Goal: Find specific page/section: Find specific page/section

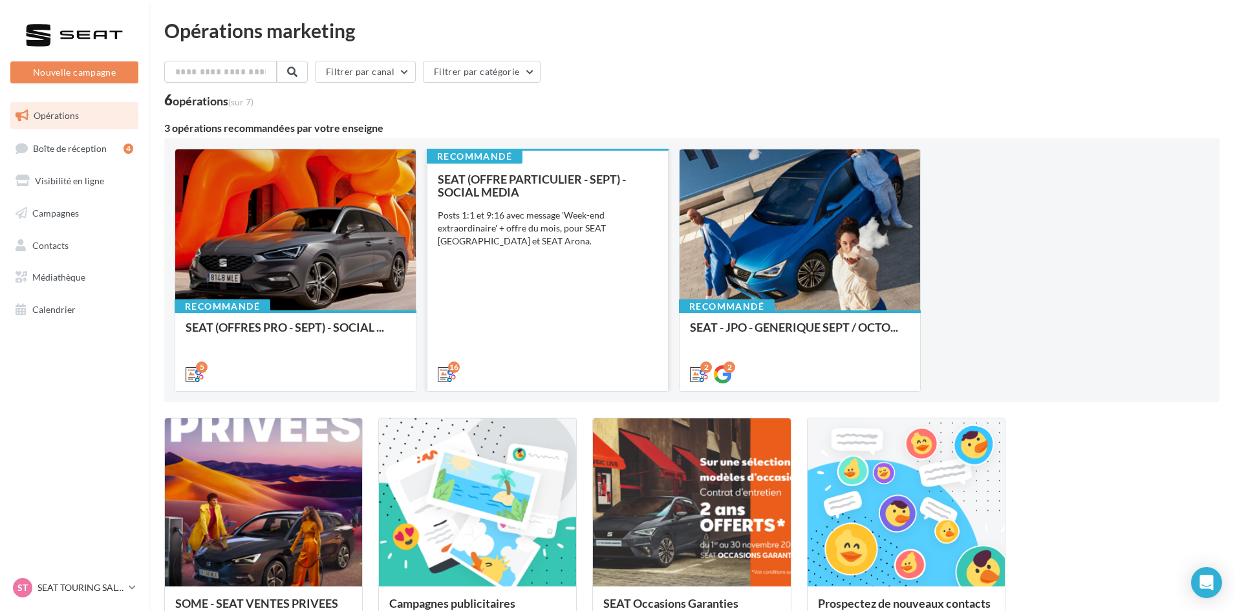
click at [496, 321] on div "SEAT (OFFRE PARTICULIER - SEPT) - SOCIAL MEDIA Posts 1:1 et 9:16 avec message '…" at bounding box center [548, 276] width 220 height 207
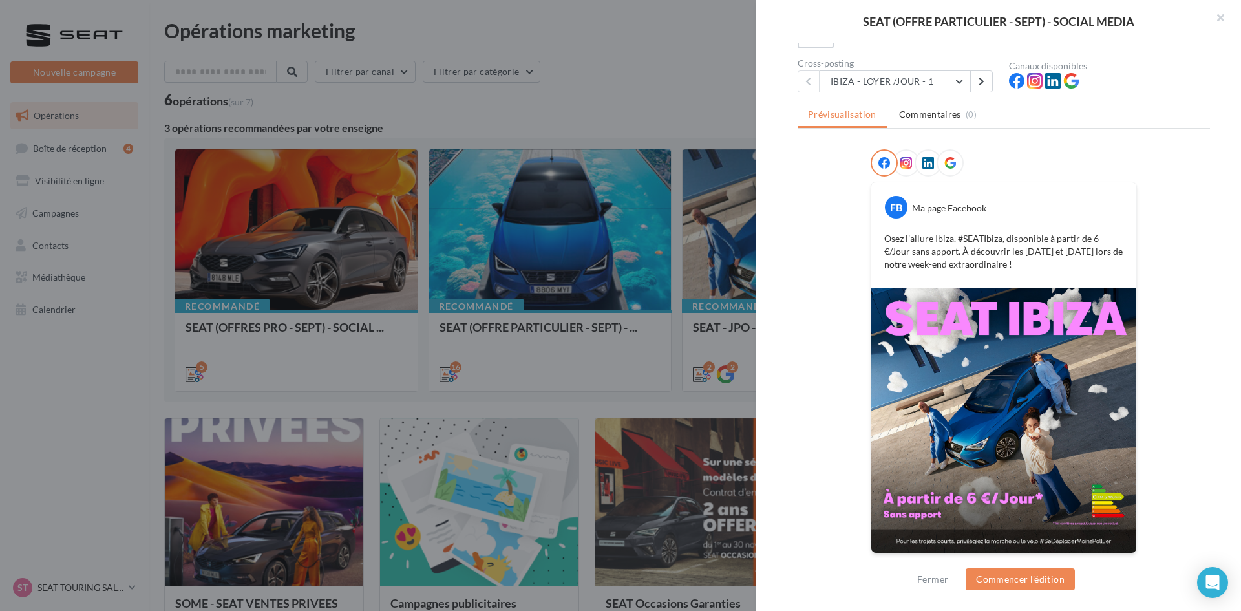
scroll to position [109, 0]
click at [922, 82] on button "IBIZA - LOYER /JOUR - 1" at bounding box center [895, 81] width 151 height 22
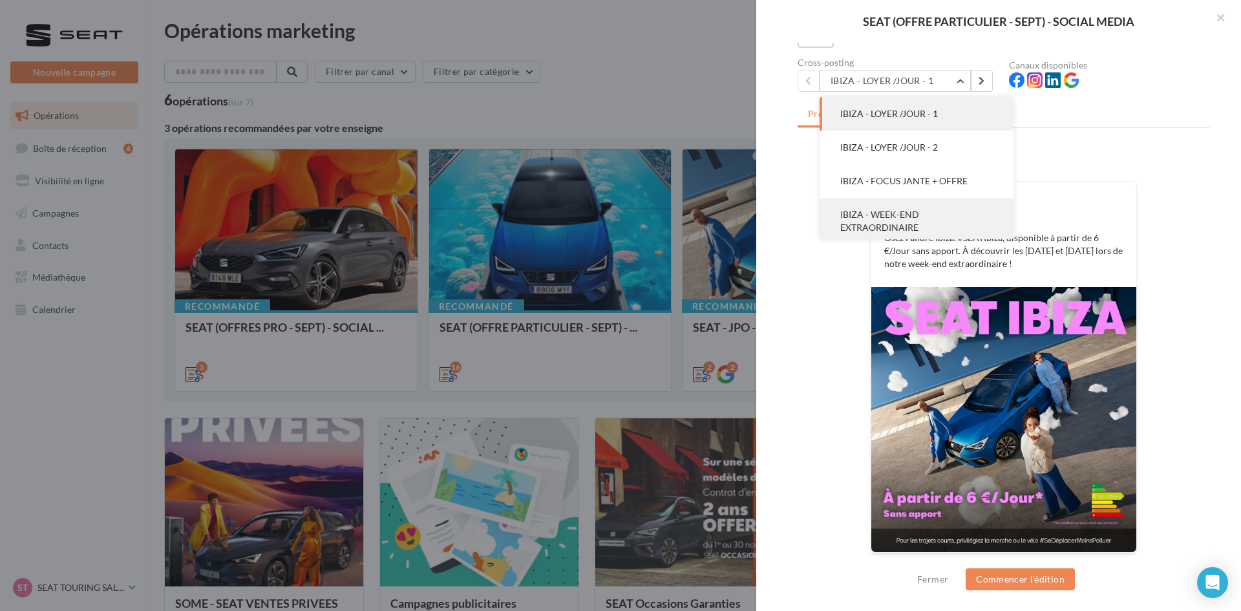
click at [916, 204] on button "IBIZA - WEEK-END EXTRAORDINAIRE" at bounding box center [917, 221] width 194 height 47
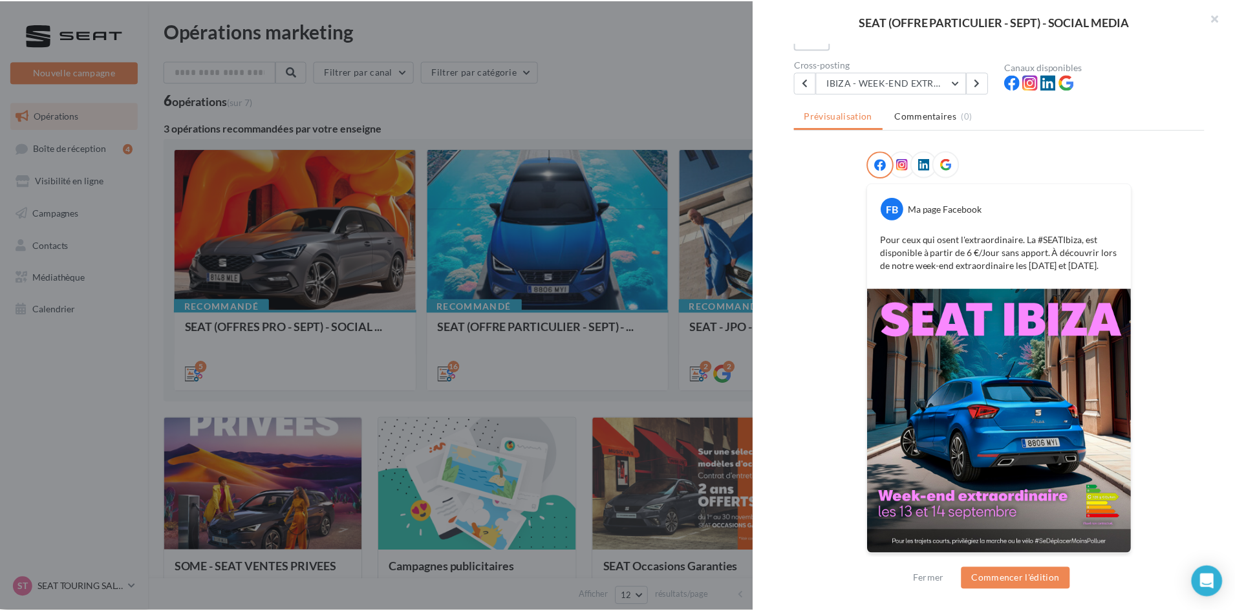
scroll to position [107, 0]
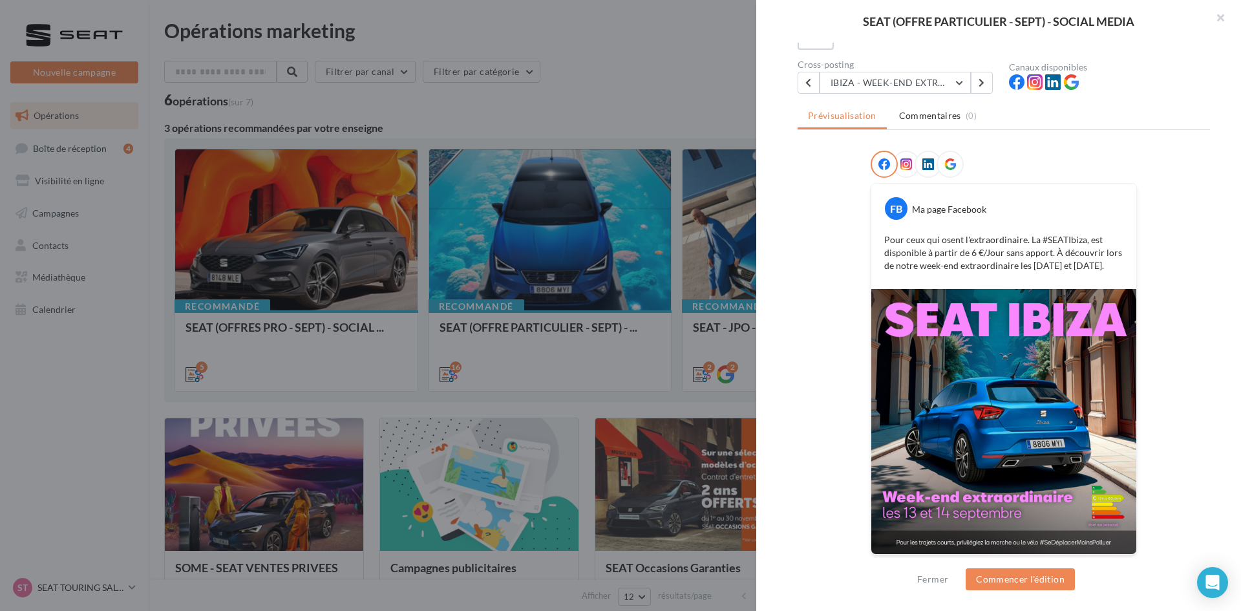
click at [391, 373] on div at bounding box center [620, 305] width 1241 height 611
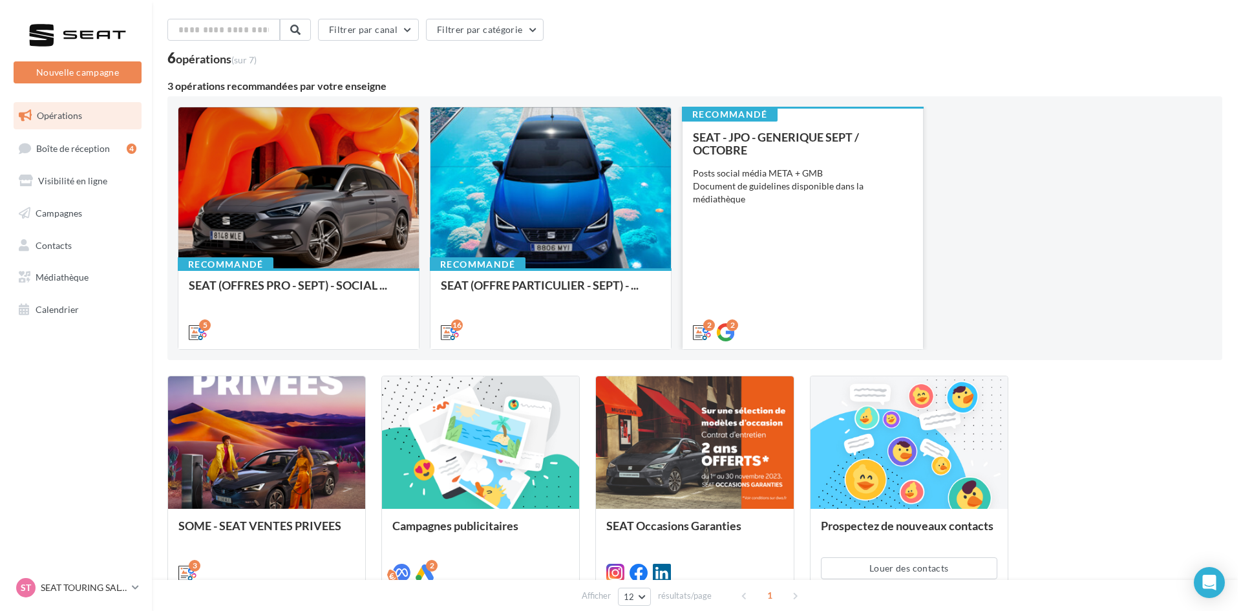
scroll to position [65, 0]
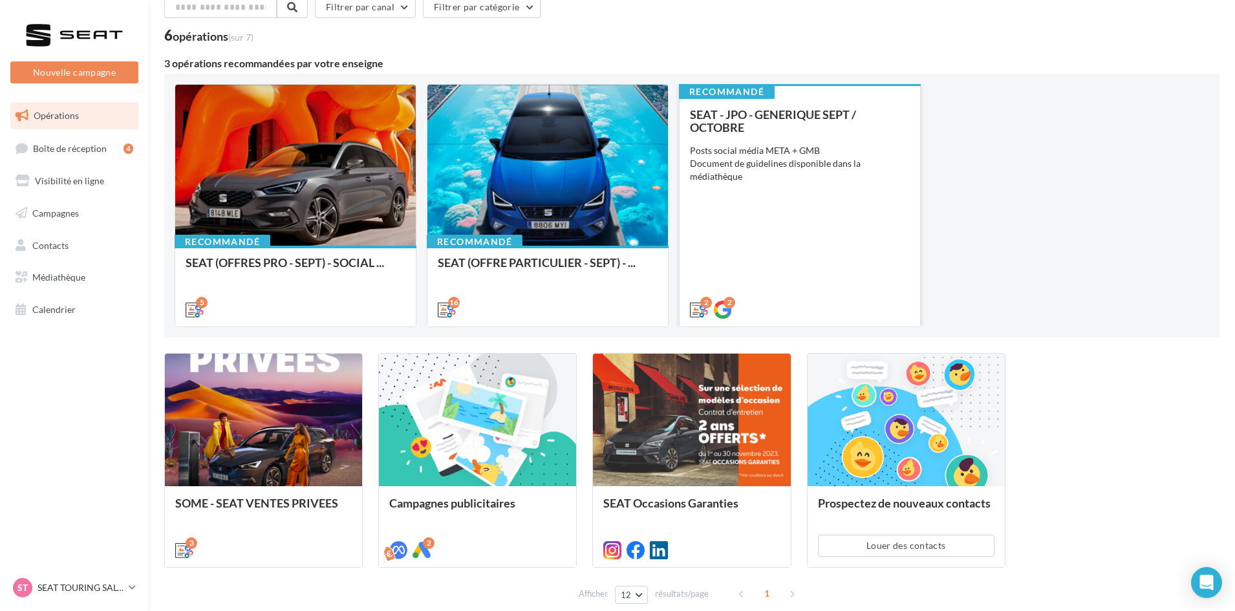
click at [835, 223] on div "SEAT - JPO - GENERIQUE SEPT / OCTOBRE Posts social média META + GMB Document de…" at bounding box center [800, 211] width 220 height 207
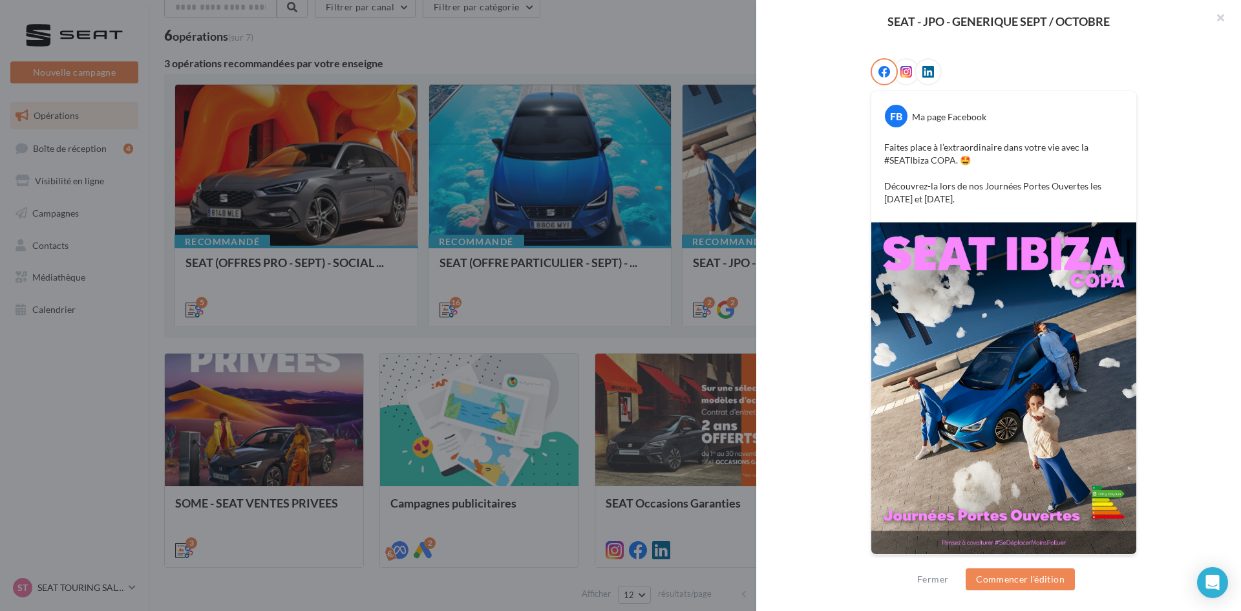
scroll to position [200, 0]
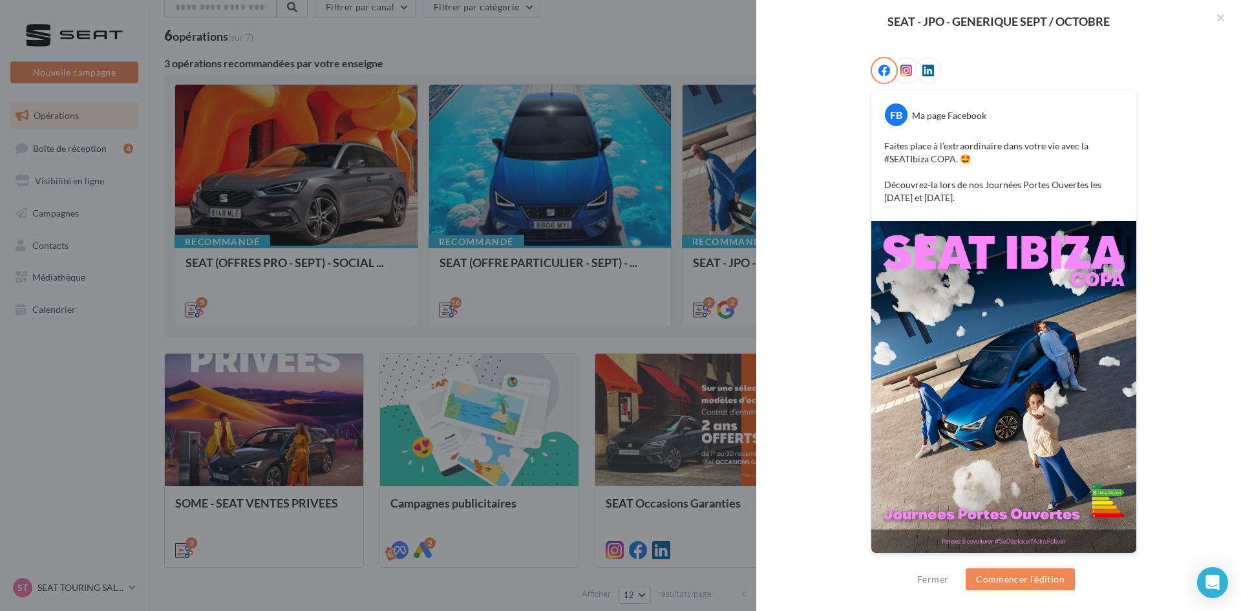
drag, startPoint x: 590, startPoint y: 229, endPoint x: 543, endPoint y: 266, distance: 59.9
click at [589, 231] on div at bounding box center [620, 305] width 1241 height 611
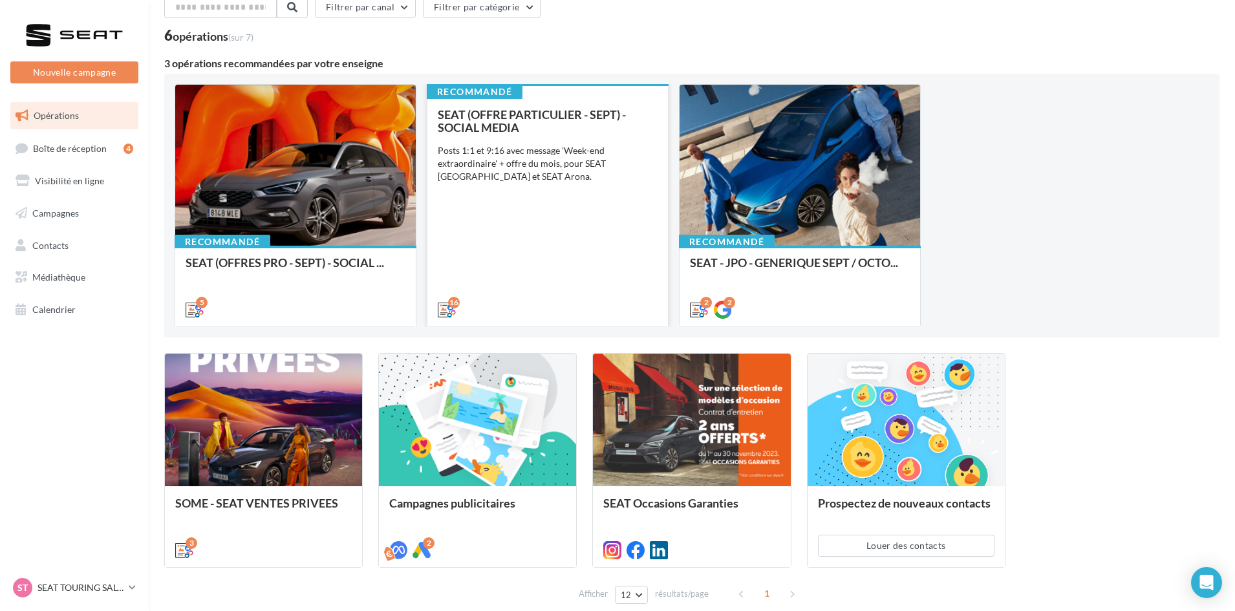
drag, startPoint x: 599, startPoint y: 209, endPoint x: 599, endPoint y: 219, distance: 9.7
click at [599, 219] on div "SEAT (OFFRE PARTICULIER - SEPT) - SOCIAL MEDIA Posts 1:1 et 9:16 avec message '…" at bounding box center [548, 211] width 220 height 207
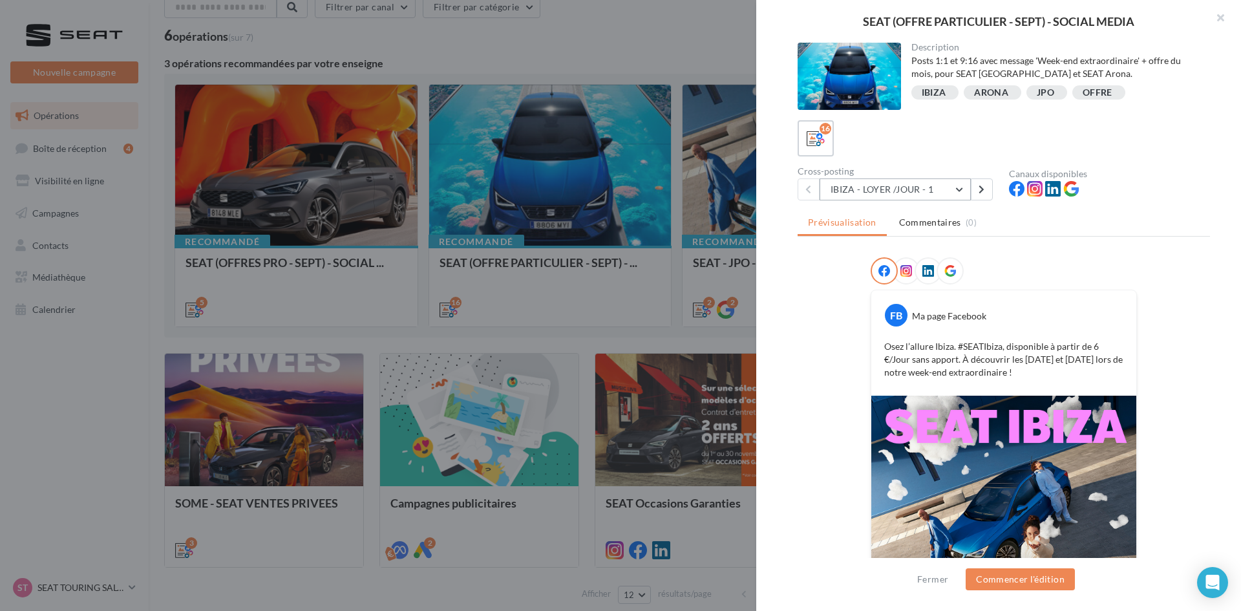
click at [897, 192] on button "IBIZA - LOYER /JOUR - 1" at bounding box center [895, 189] width 151 height 22
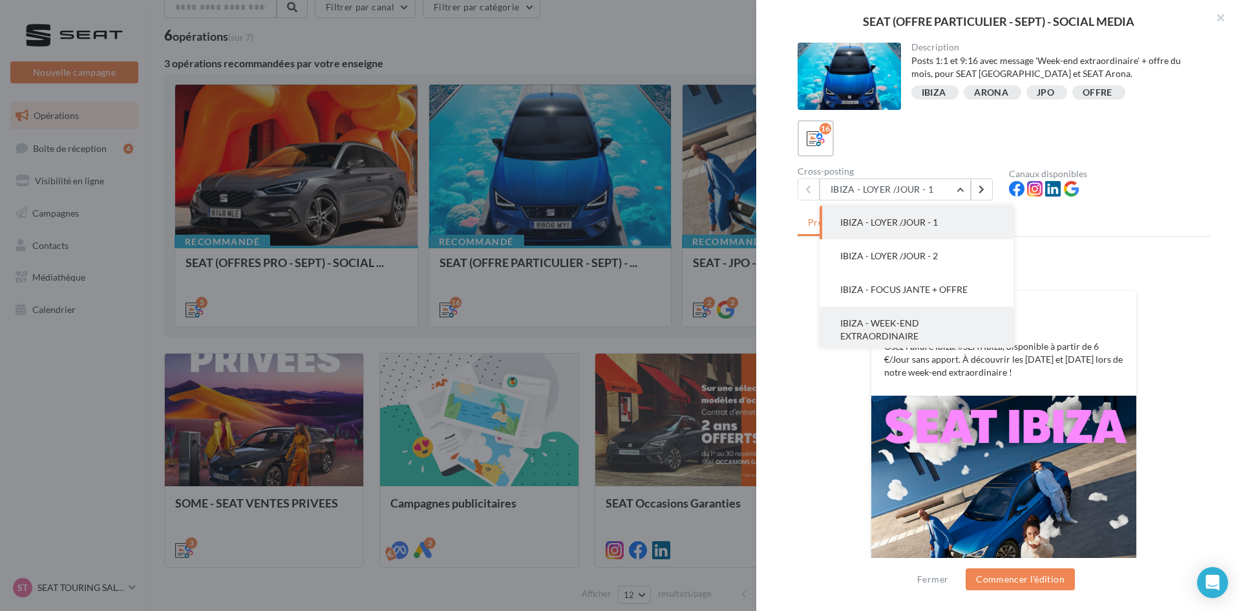
click at [917, 328] on button "IBIZA - WEEK-END EXTRAORDINAIRE" at bounding box center [917, 329] width 194 height 47
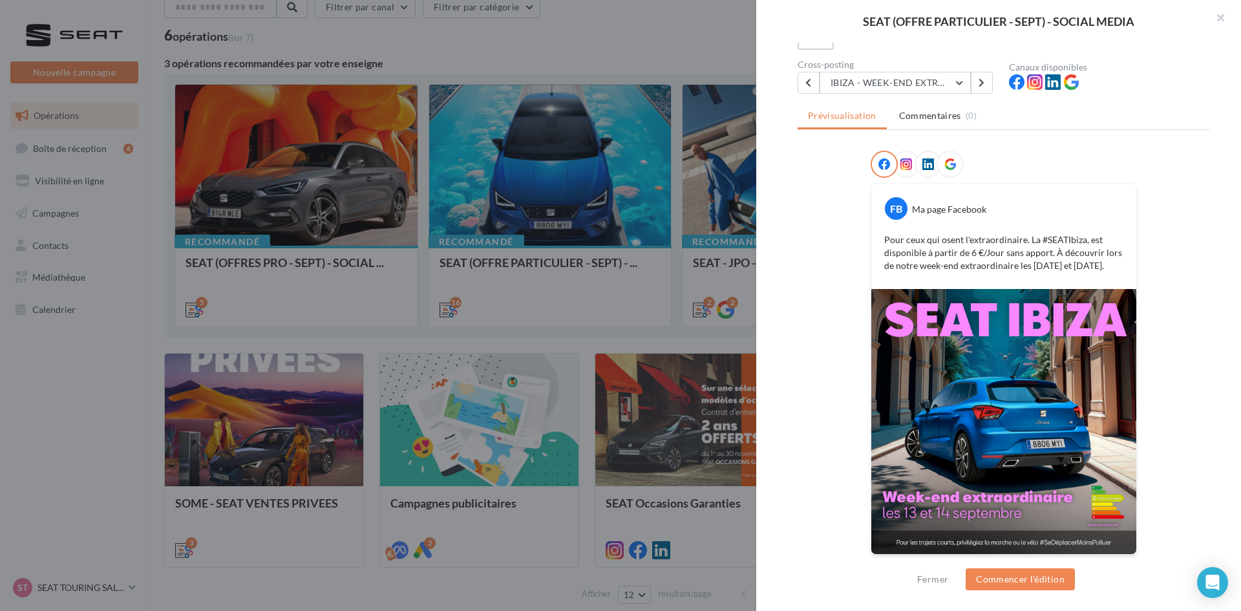
scroll to position [109, 0]
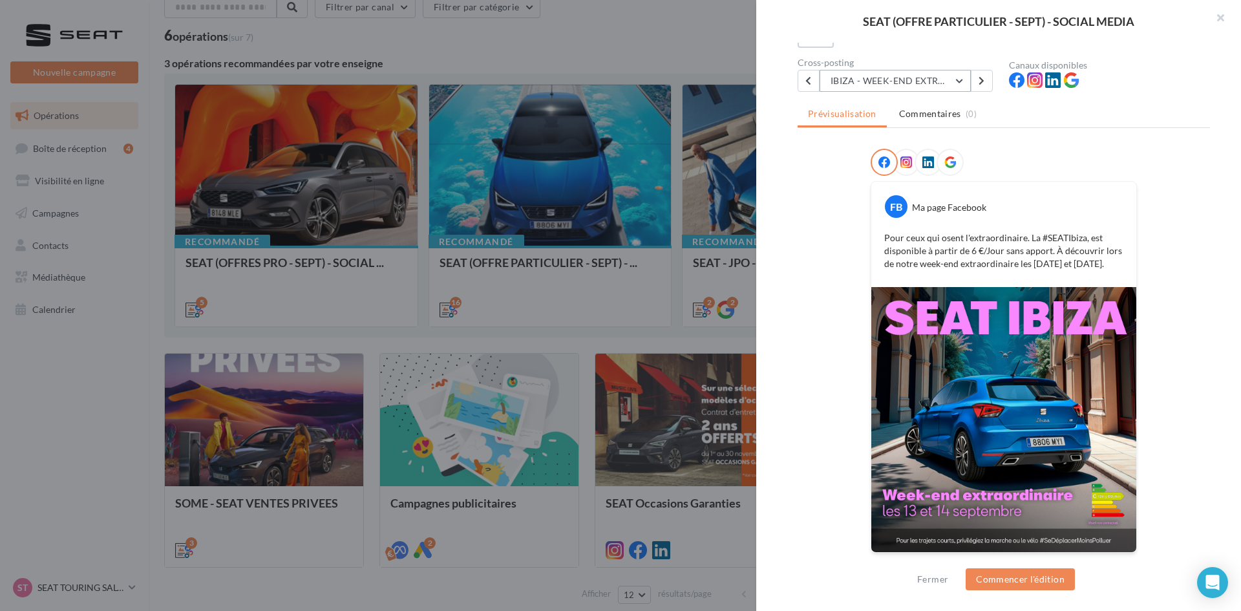
click at [880, 86] on button "IBIZA - WEEK-END EXTRAORDINAIRE" at bounding box center [895, 81] width 151 height 22
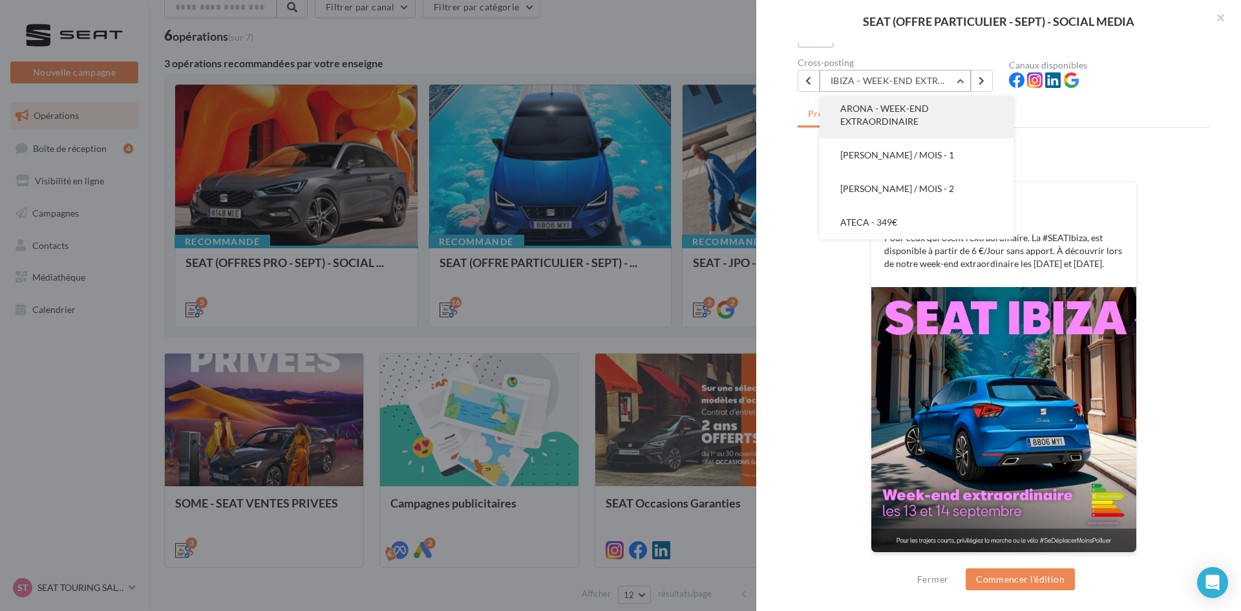
scroll to position [222, 0]
click at [933, 119] on button "ARONA - LOYER / JOUR - 1" at bounding box center [917, 106] width 194 height 34
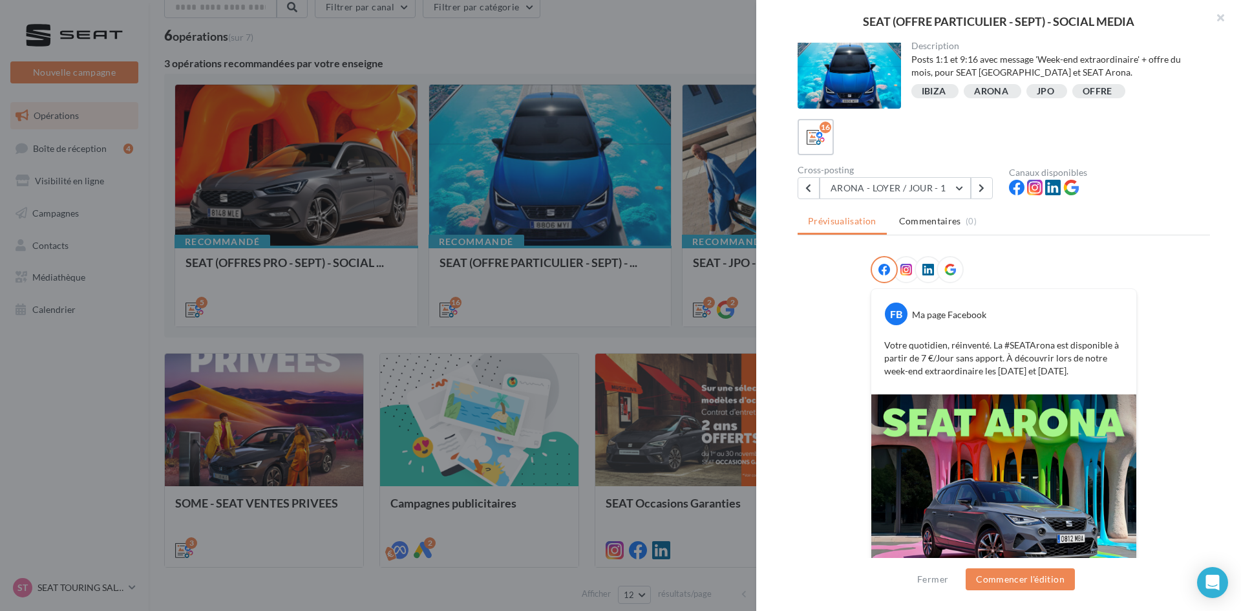
scroll to position [109, 0]
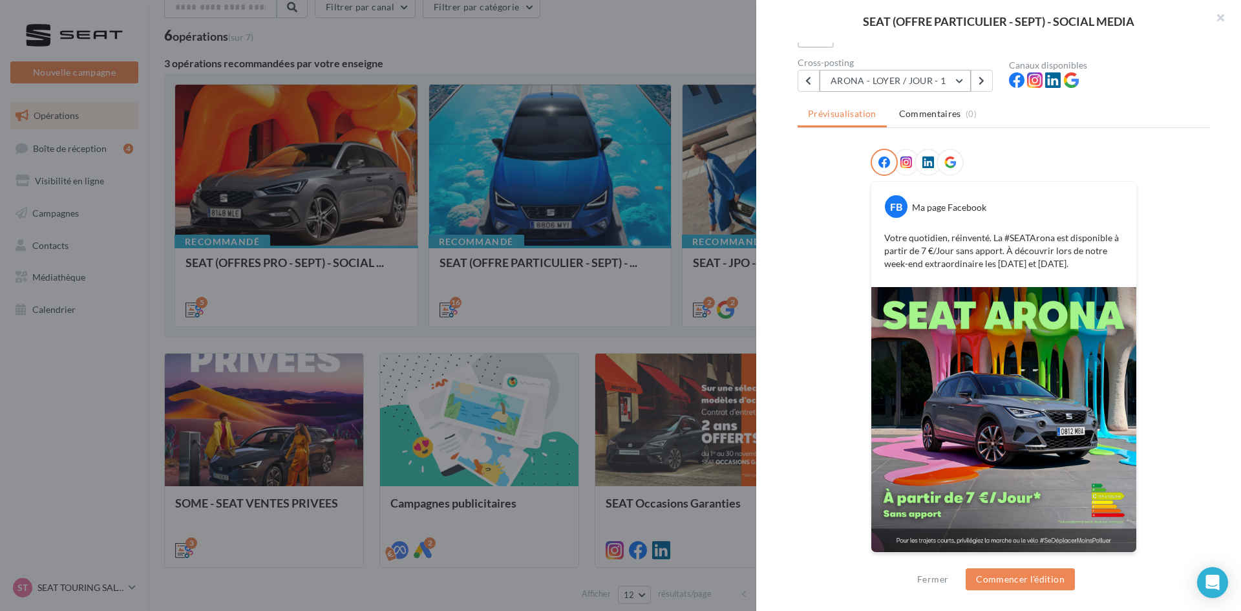
click at [926, 79] on button "ARONA - LOYER / JOUR - 1" at bounding box center [895, 81] width 151 height 22
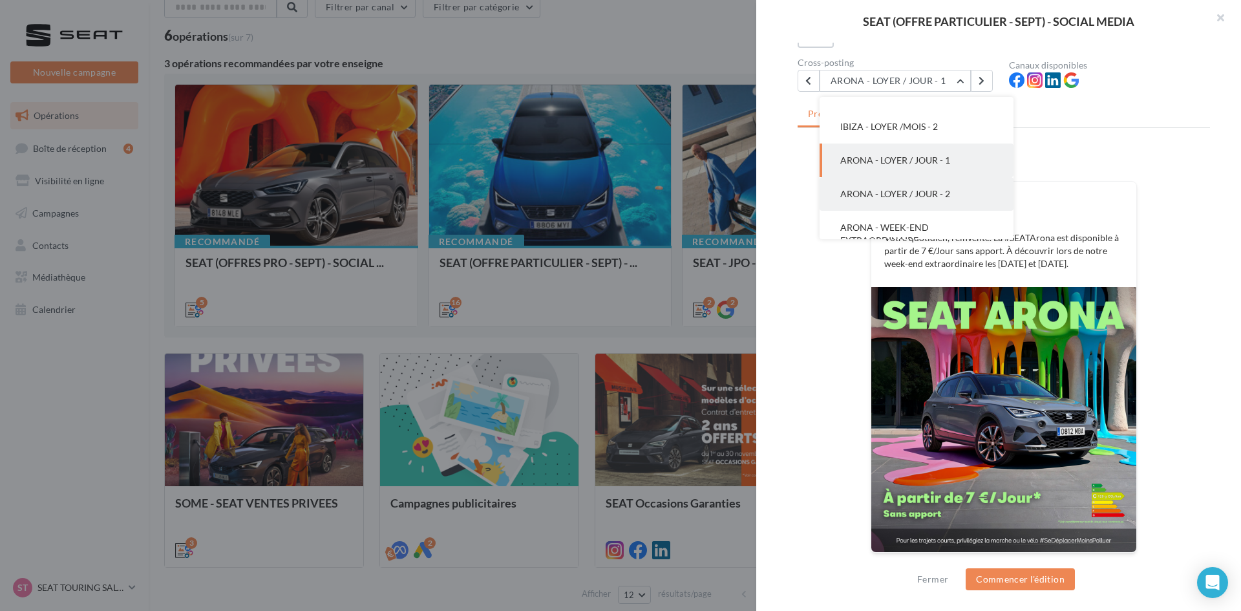
click at [928, 183] on button "ARONA - LOYER / JOUR - 2" at bounding box center [917, 194] width 194 height 34
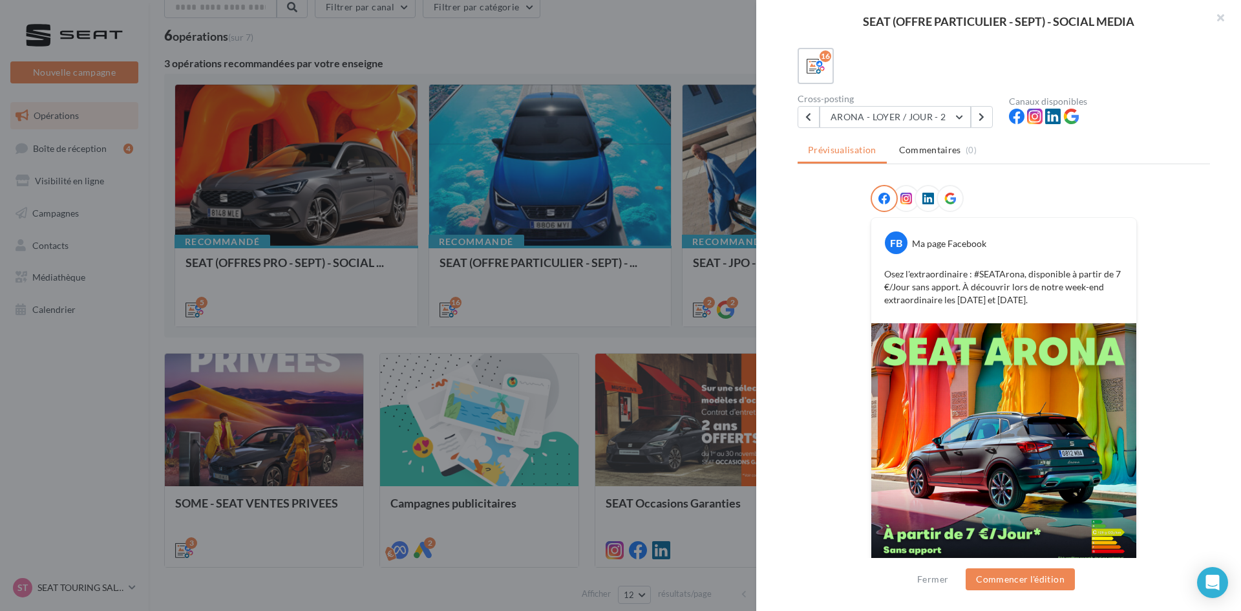
scroll to position [109, 0]
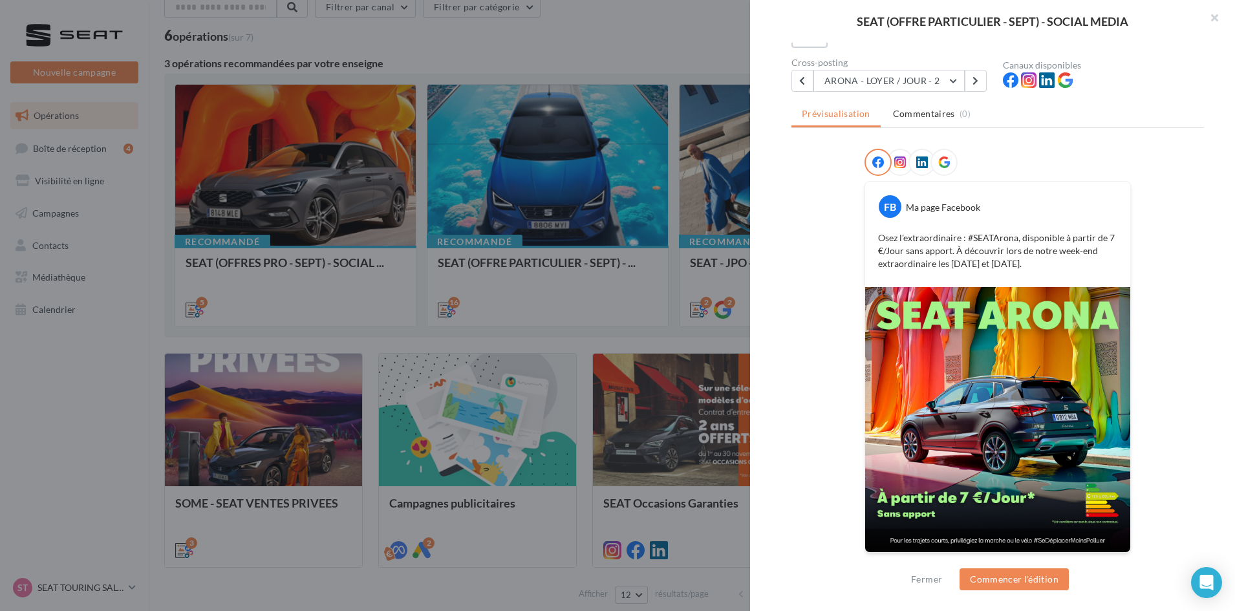
click at [647, 331] on div at bounding box center [617, 305] width 1235 height 611
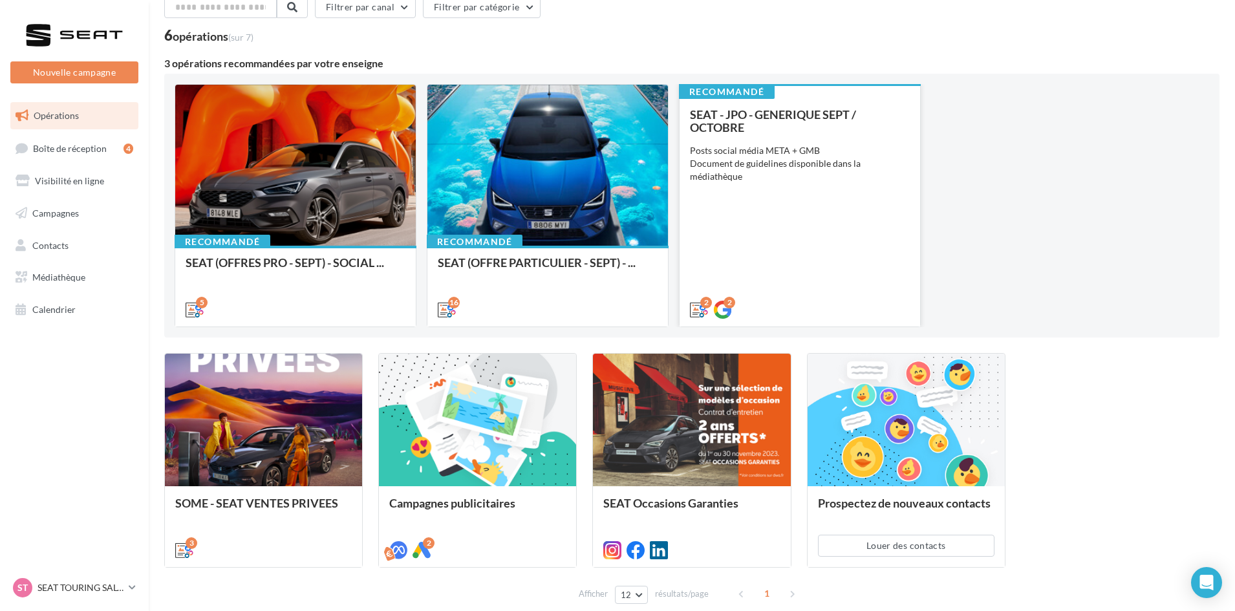
click at [835, 239] on div "SEAT - JPO - GENERIQUE SEPT / OCTOBRE Posts social média META + GMB Document de…" at bounding box center [800, 211] width 220 height 207
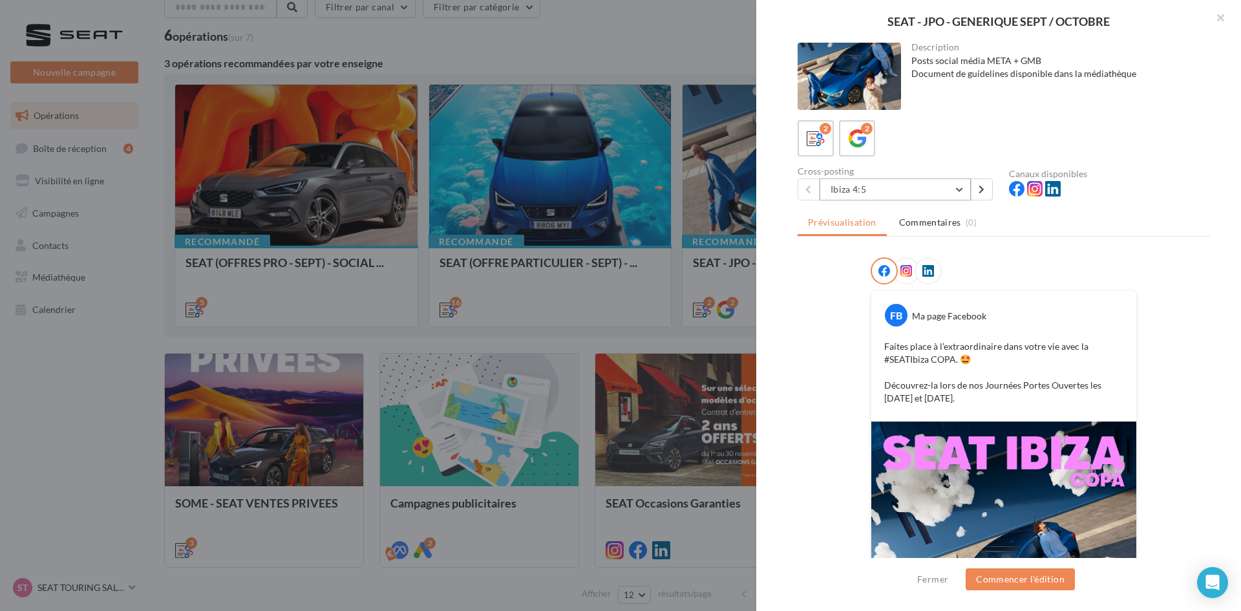
click at [897, 194] on button "Ibiza 4:5" at bounding box center [895, 189] width 151 height 22
click at [846, 145] on div "2" at bounding box center [858, 139] width 24 height 24
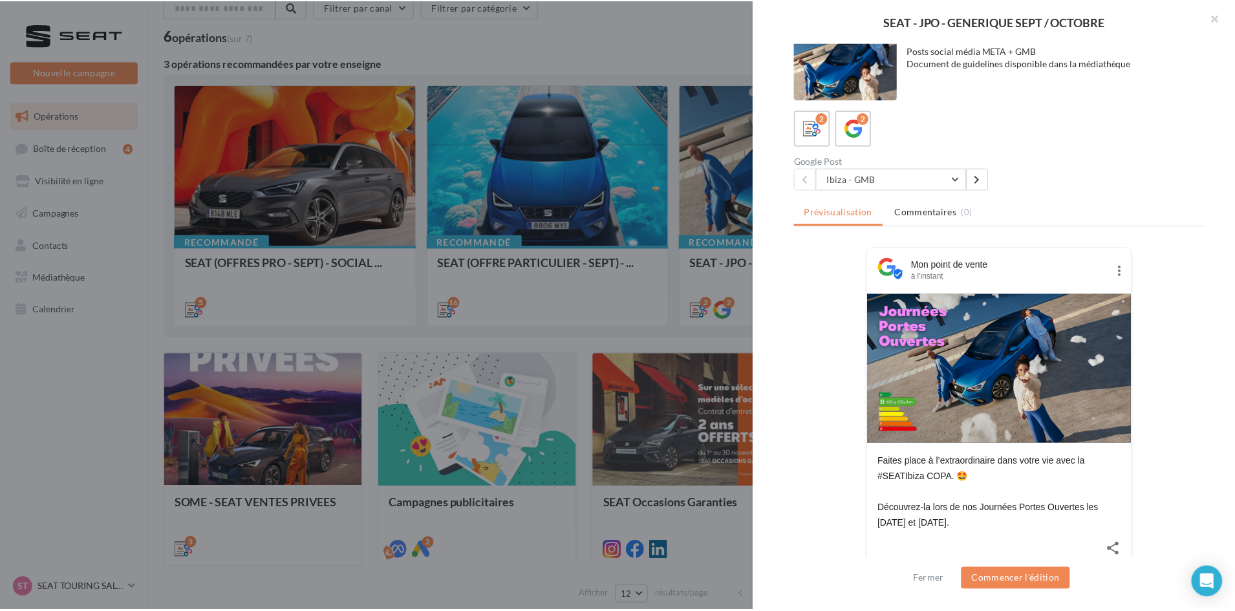
scroll to position [0, 0]
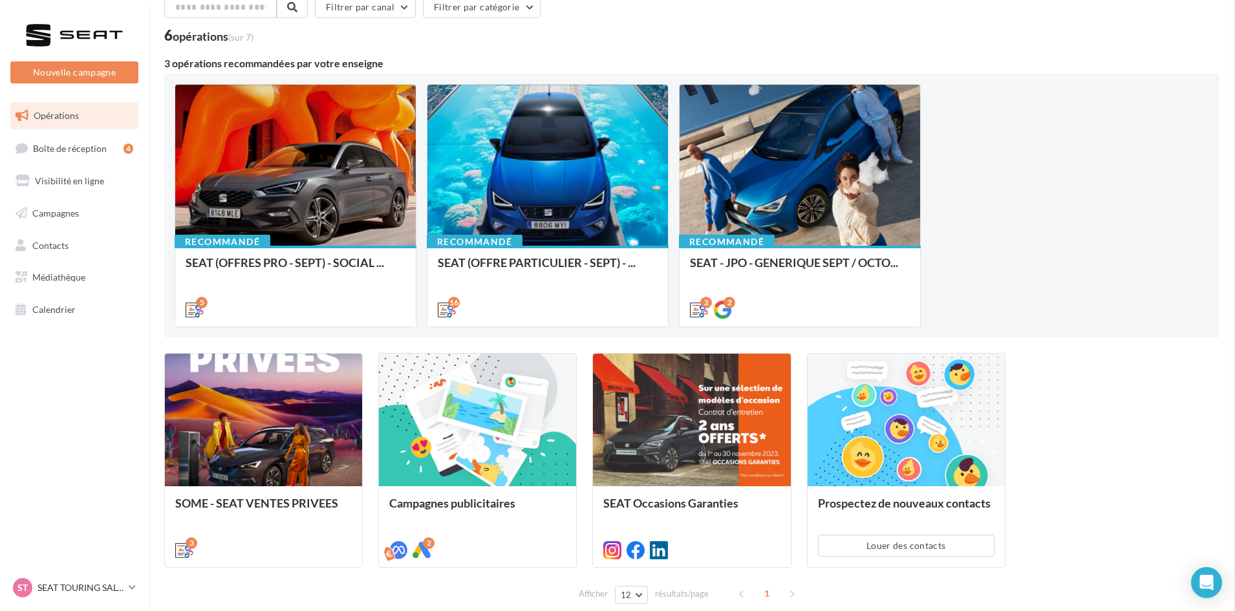
click at [76, 594] on div "ST SEAT TOURING SALON SEAT-[GEOGRAPHIC_DATA]" at bounding box center [68, 587] width 111 height 19
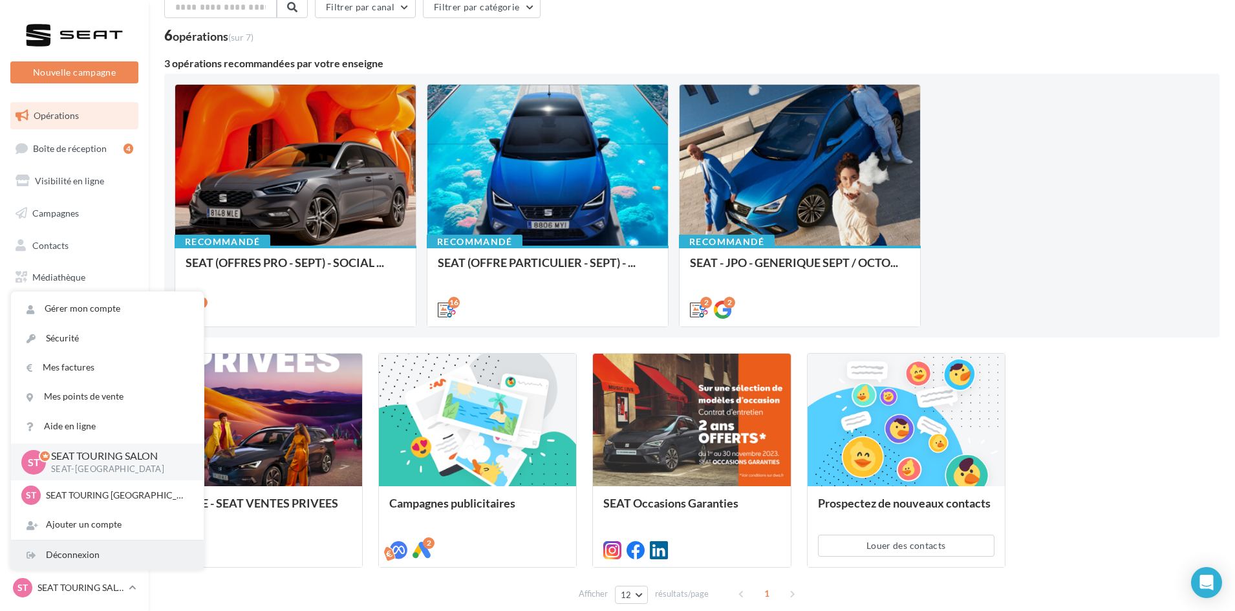
click at [78, 562] on div "Déconnexion" at bounding box center [107, 554] width 193 height 29
